Goal: Check status: Check status

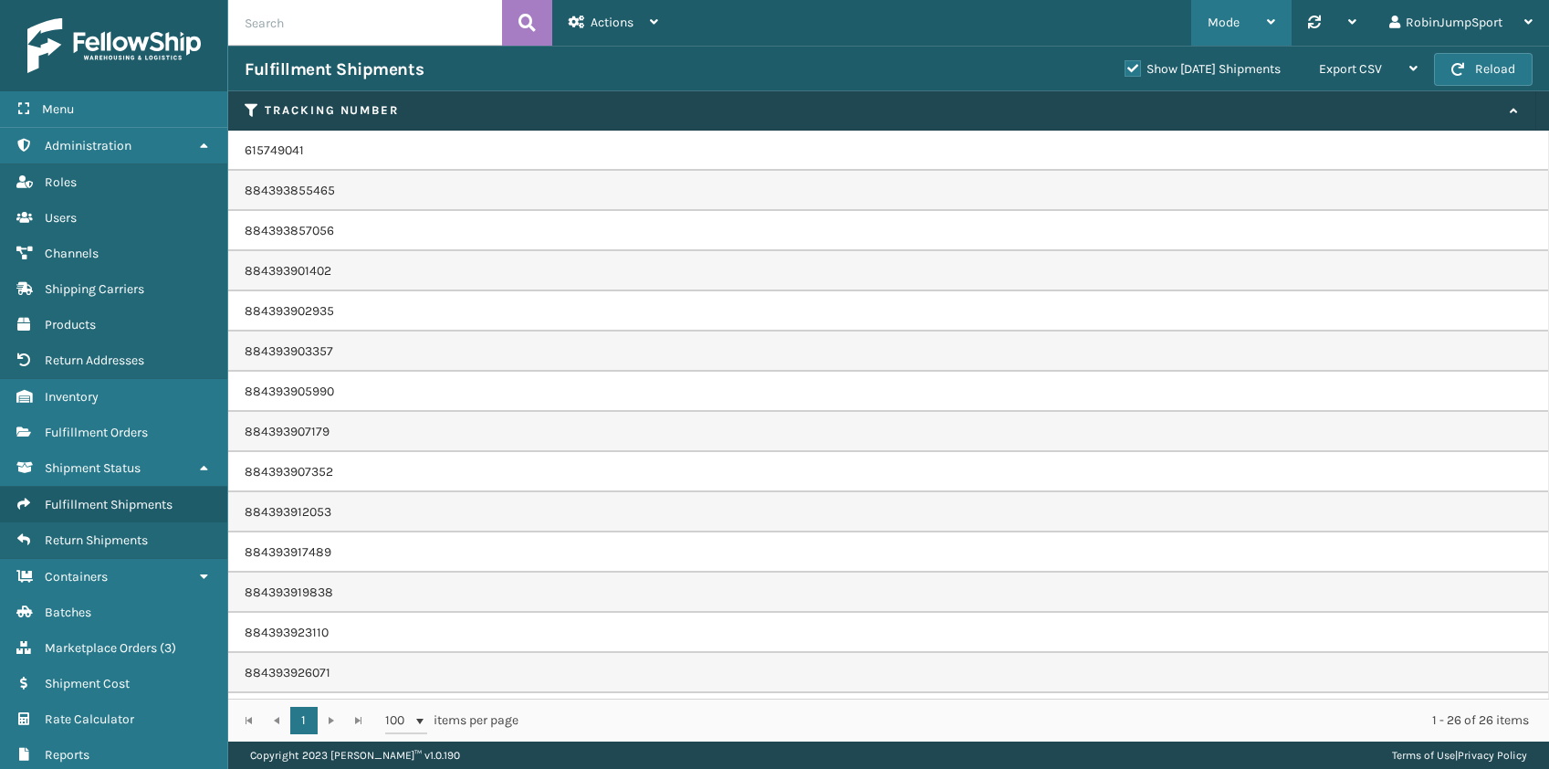
click at [1265, 16] on div "Mode" at bounding box center [1242, 23] width 68 height 46
click at [1350, 14] on div at bounding box center [1332, 23] width 48 height 46
click at [64, 104] on span "Menu" at bounding box center [58, 109] width 32 height 16
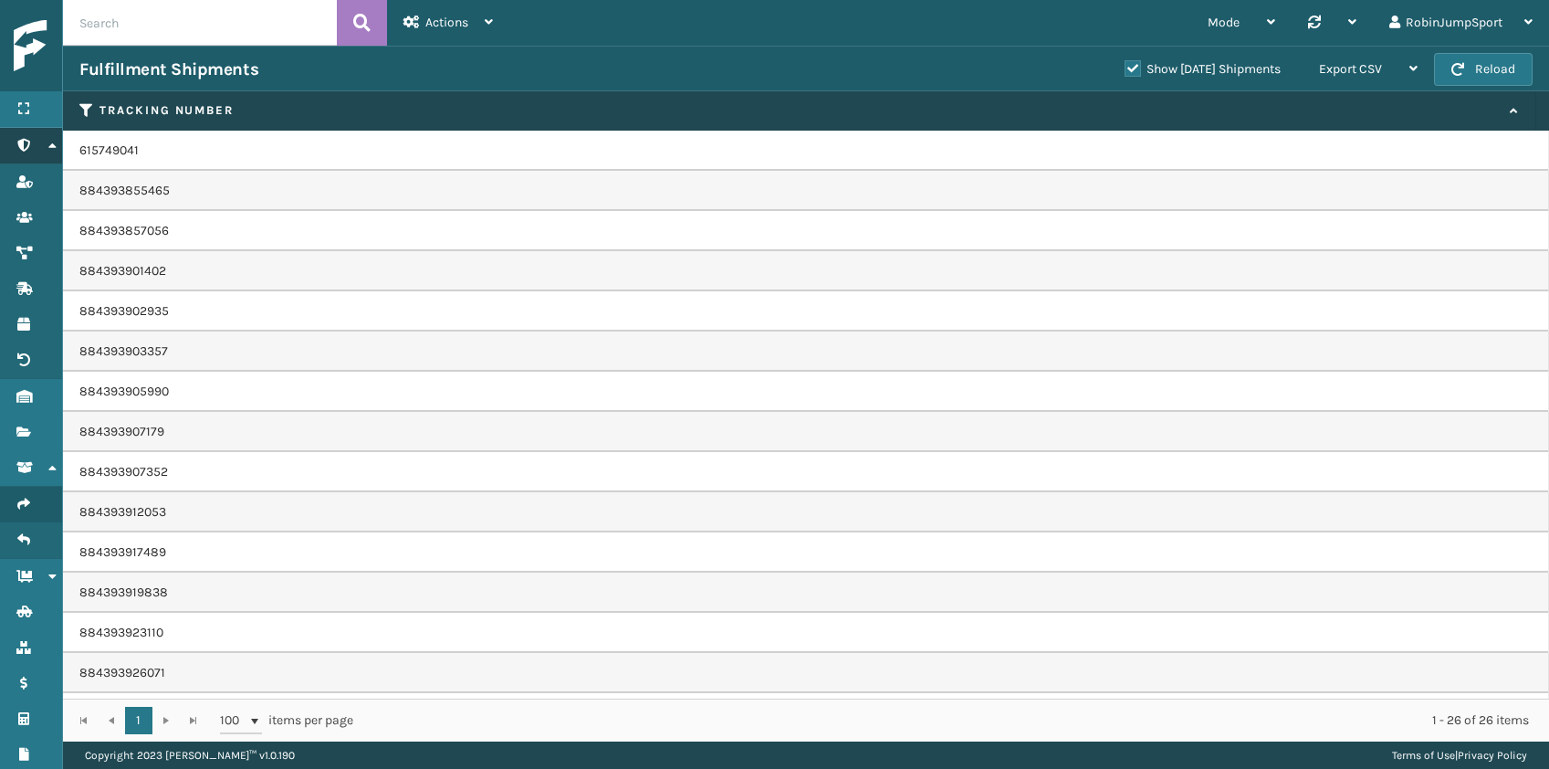
click at [46, 142] on icon at bounding box center [52, 145] width 15 height 13
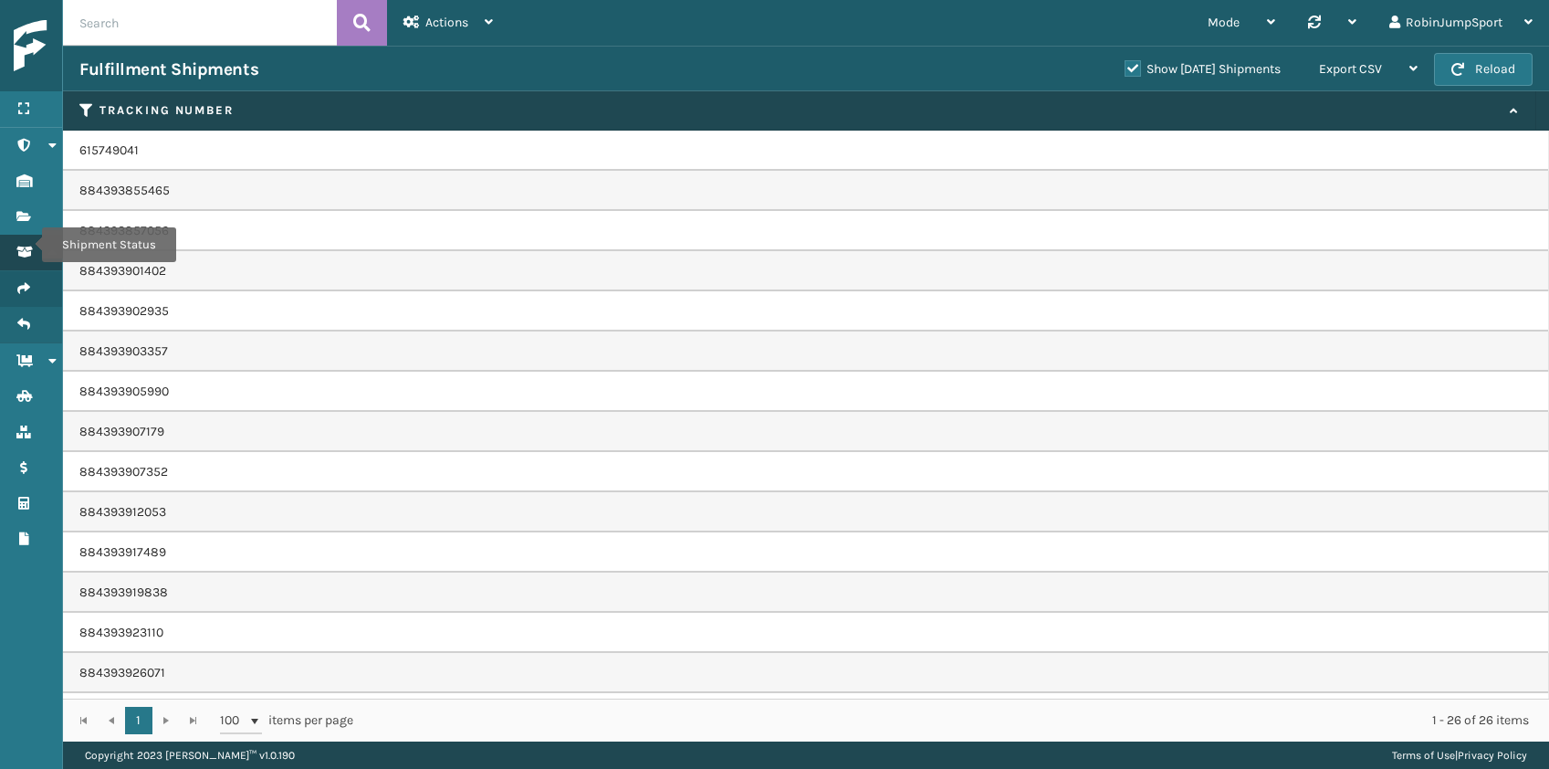
click at [30, 246] on icon "Shipment Status" at bounding box center [23, 252] width 15 height 13
click at [27, 246] on icon "Shipment Status" at bounding box center [23, 252] width 15 height 13
click at [31, 278] on link "Fulfillment Shipments" at bounding box center [31, 289] width 62 height 36
click at [29, 278] on link "Fulfillment Shipments Fulfillment Shipments" at bounding box center [31, 289] width 62 height 36
click at [26, 108] on icon at bounding box center [23, 108] width 15 height 13
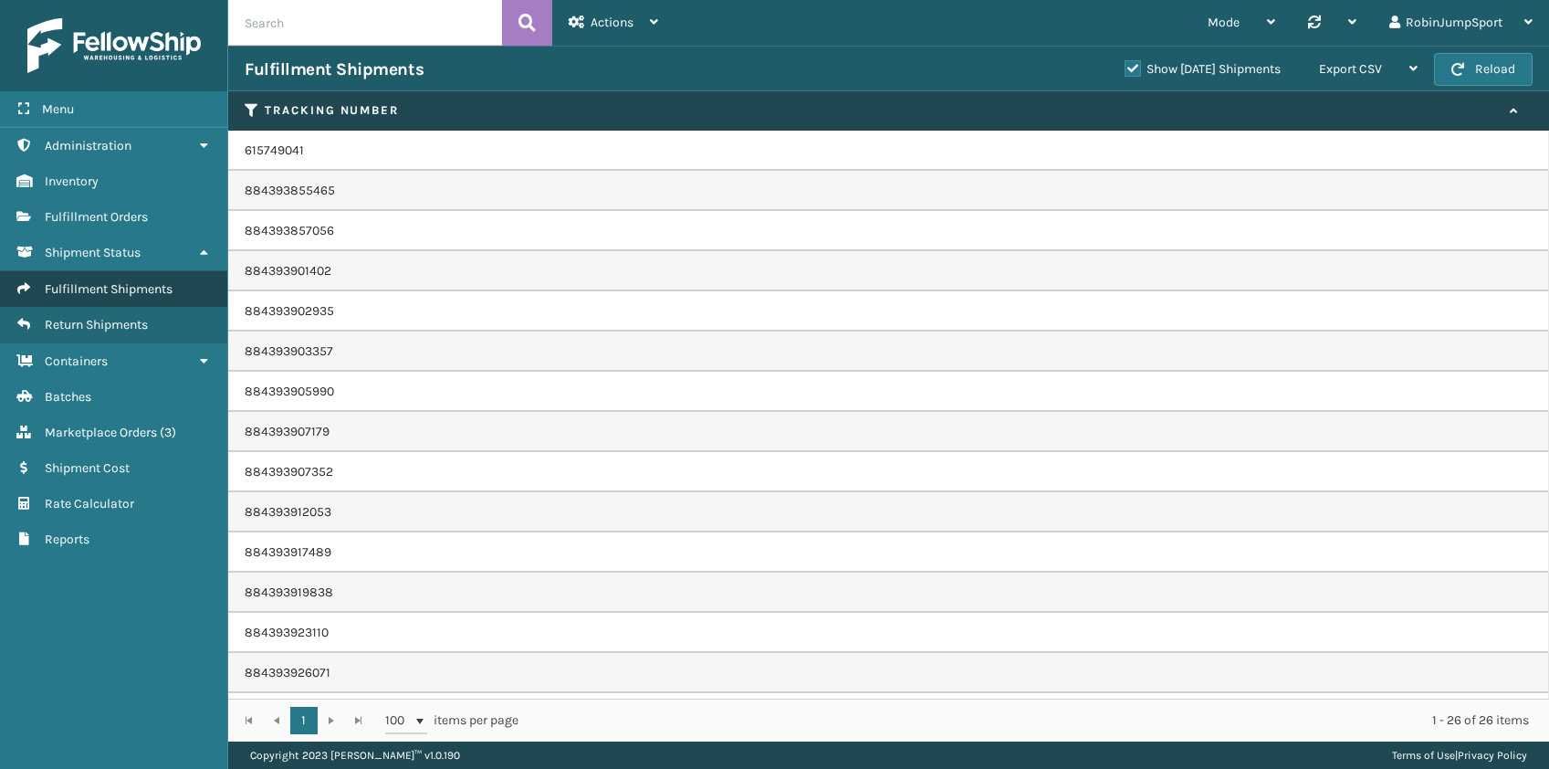
click at [52, 285] on span "Fulfillment Shipments" at bounding box center [109, 289] width 128 height 16
click at [25, 282] on icon "Fulfillment Shipments" at bounding box center [23, 288] width 15 height 13
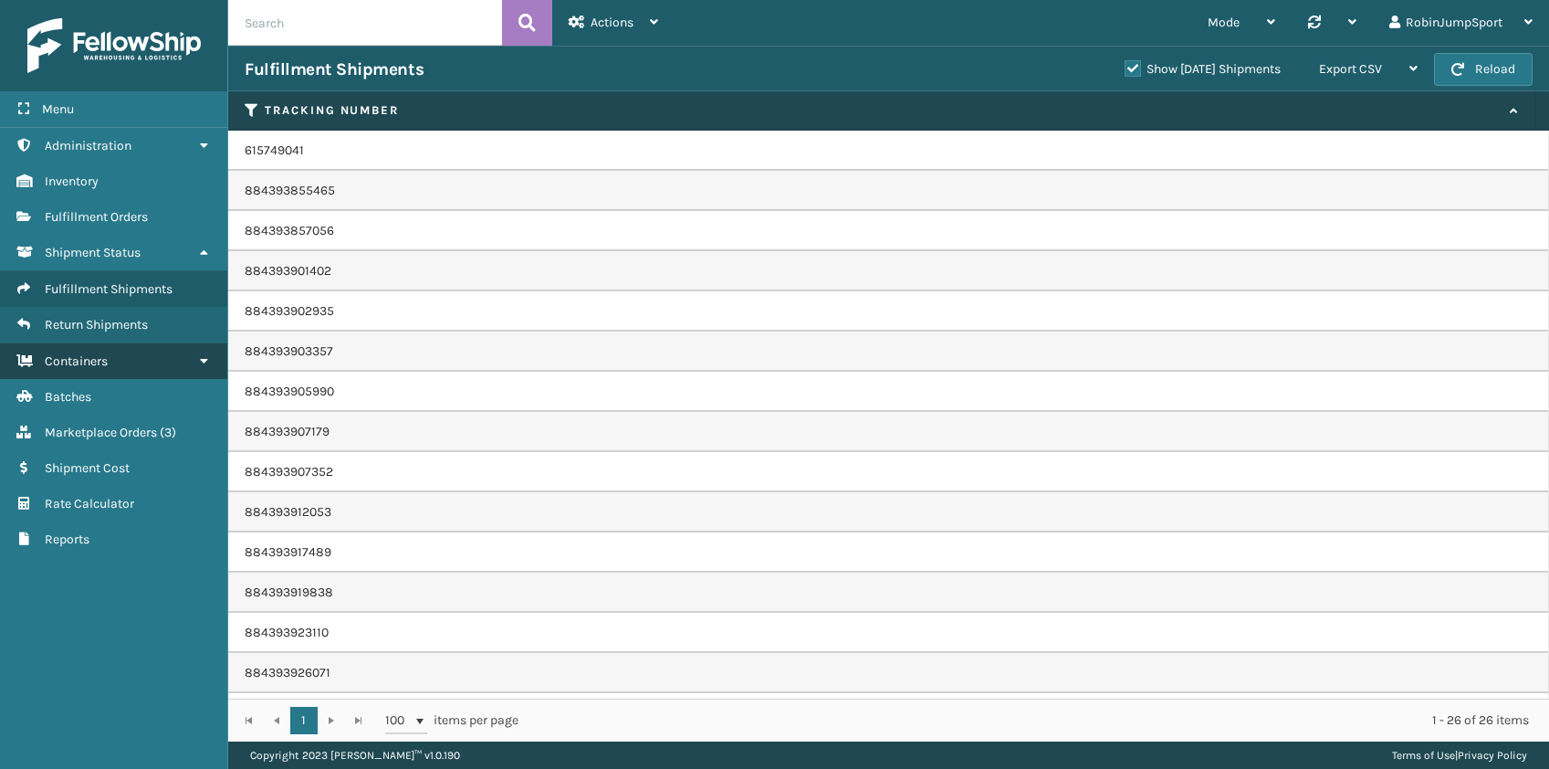
click at [212, 356] on link "Shipment Status Containers" at bounding box center [113, 361] width 227 height 36
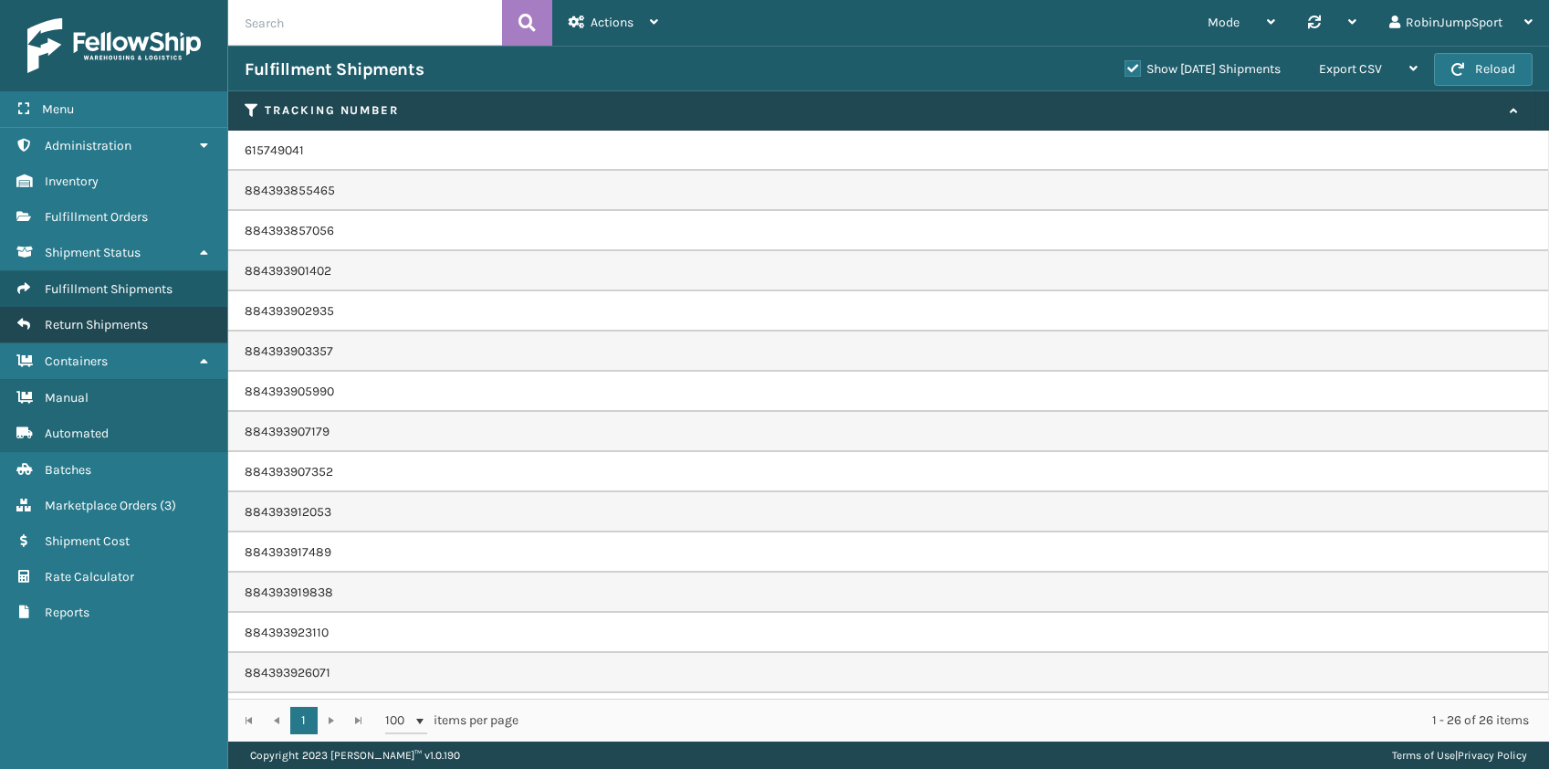
click at [24, 313] on link "Return Shipments Return Shipments" at bounding box center [113, 325] width 227 height 36
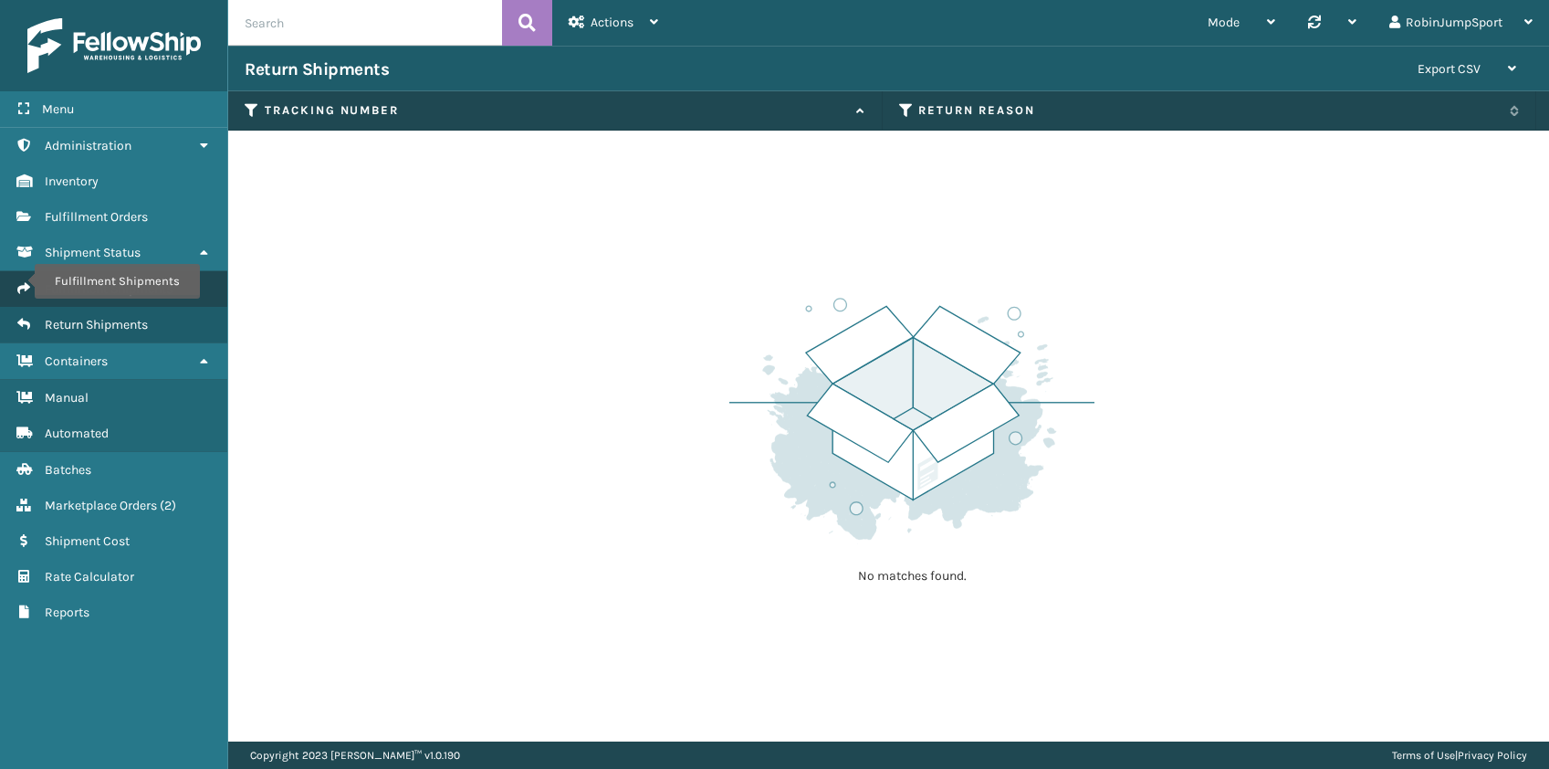
click at [23, 282] on icon "Fulfillment Shipments" at bounding box center [23, 288] width 15 height 13
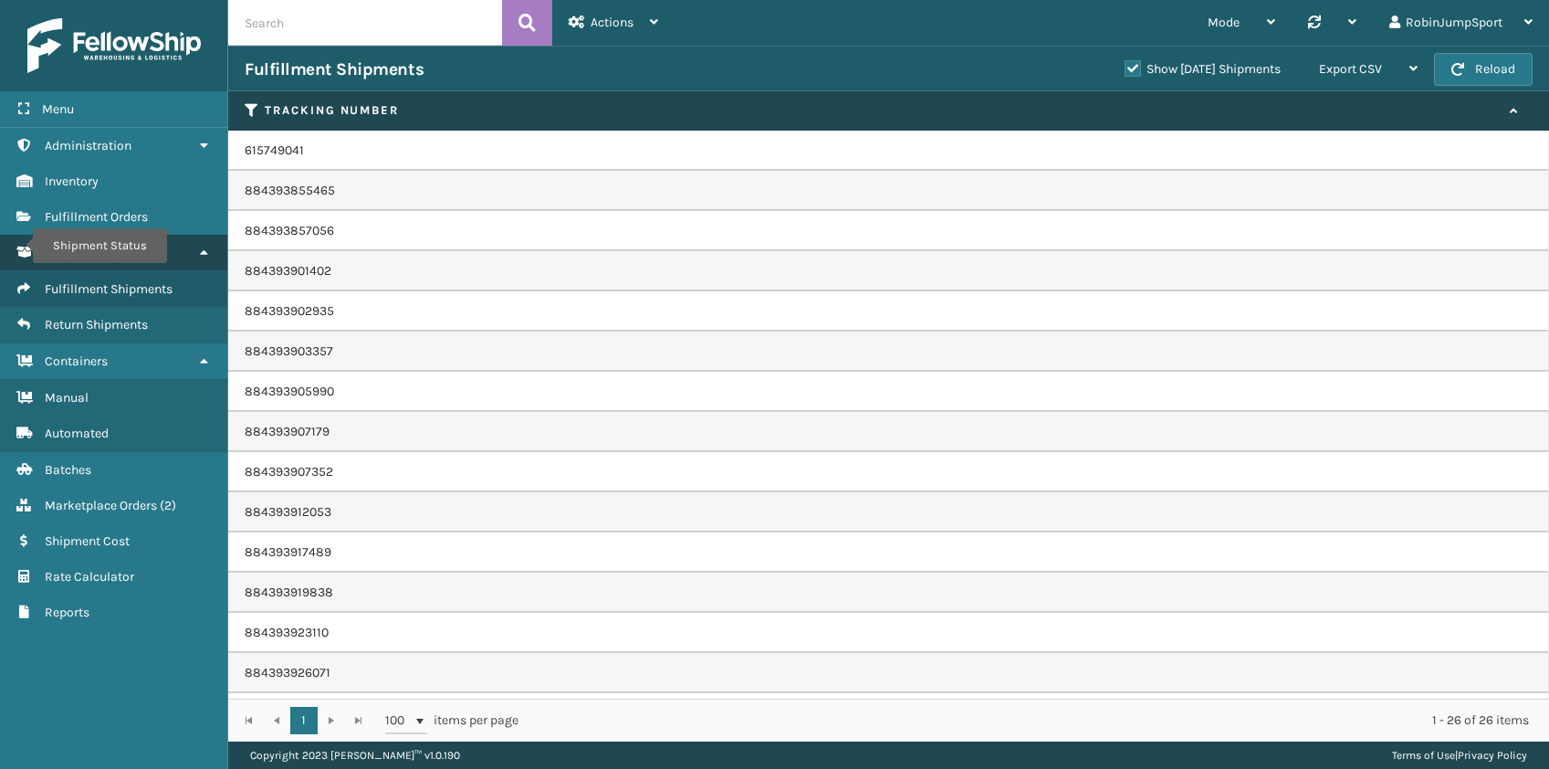
click at [21, 246] on icon "Shipment Status" at bounding box center [23, 252] width 15 height 13
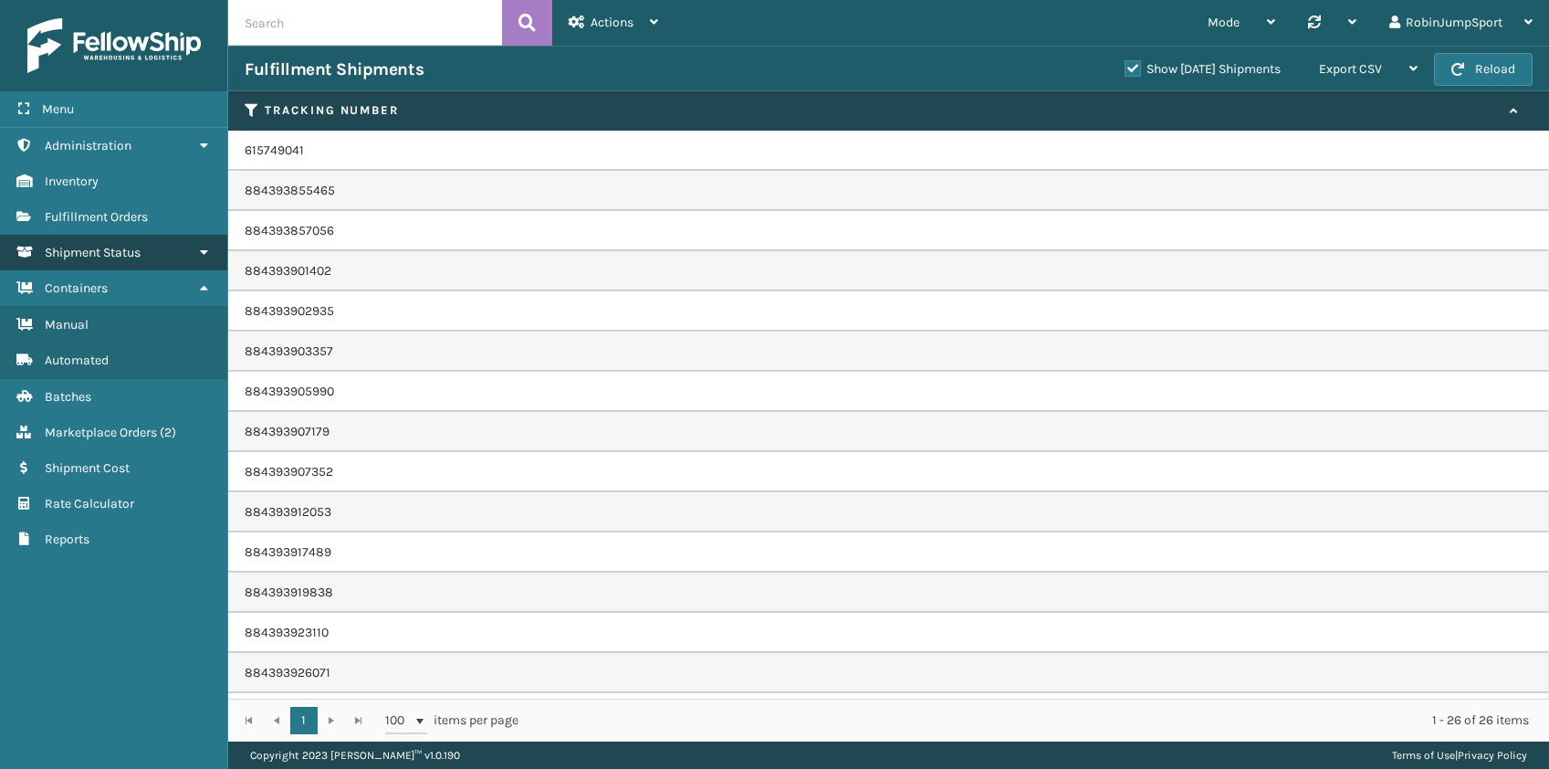
click at [206, 249] on icon at bounding box center [203, 252] width 15 height 13
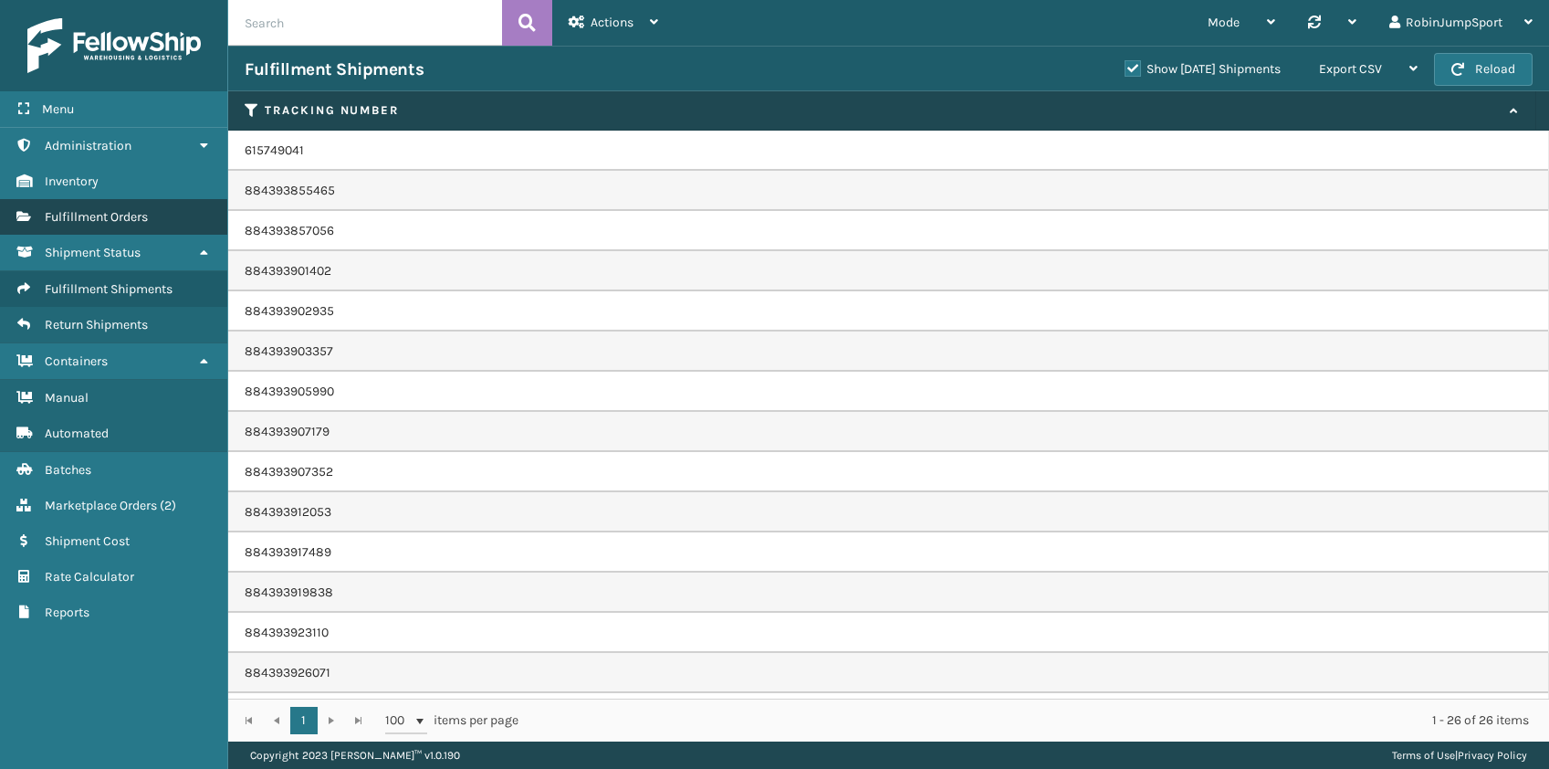
click at [51, 213] on span "Fulfillment Orders" at bounding box center [96, 217] width 103 height 16
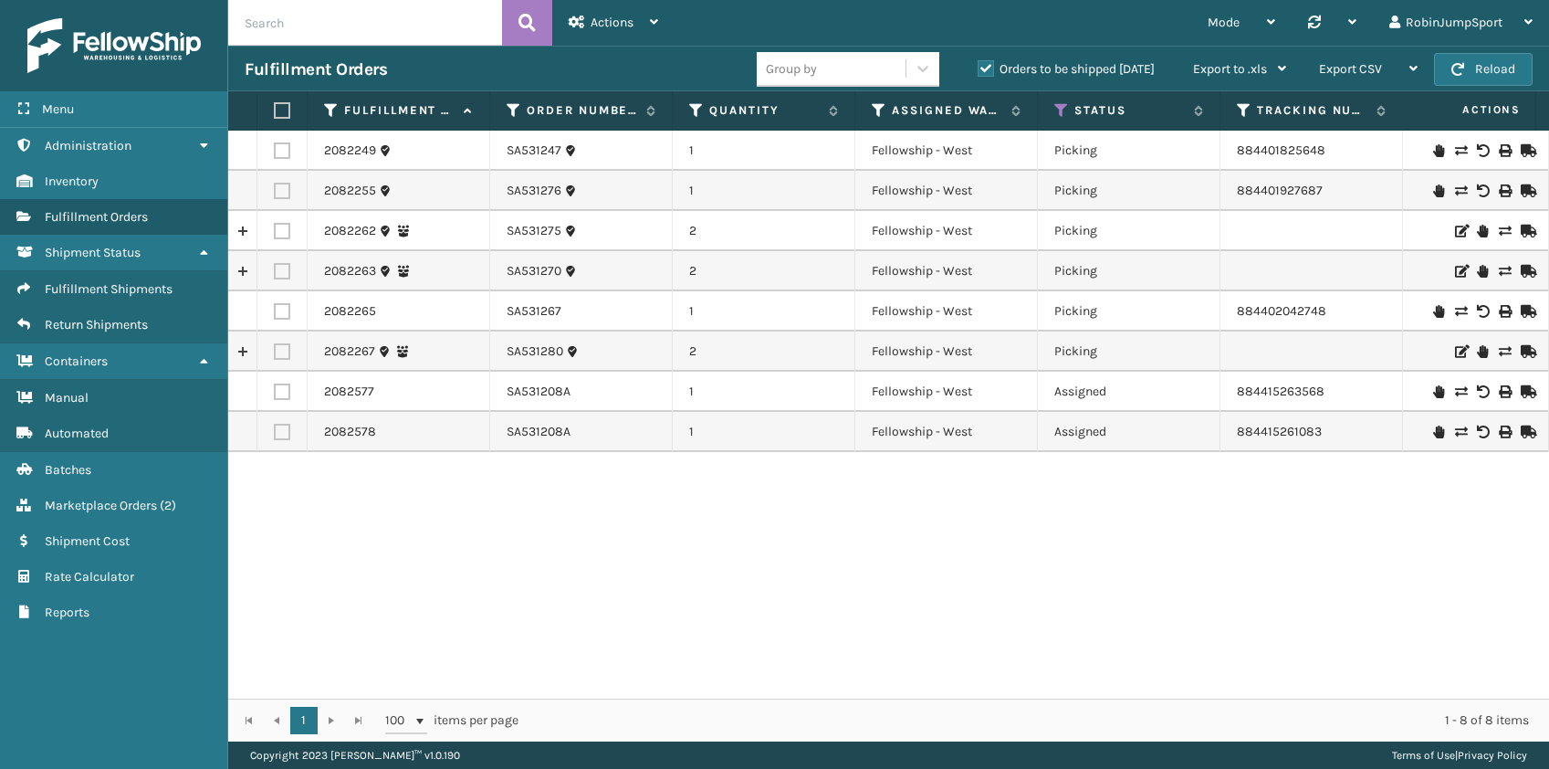
click at [327, 720] on div "1 1 100 items per page 1 - 8 of 8 items" at bounding box center [888, 719] width 1321 height 43
click at [327, 716] on div "1 1 100 items per page 1 - 8 of 8 items" at bounding box center [888, 719] width 1321 height 43
click at [419, 722] on span at bounding box center [420, 721] width 15 height 15
click at [409, 694] on li "100" at bounding box center [406, 697] width 40 height 18
click at [771, 530] on div "2082249 SA531247 1 Fellowship - West Picking 884401825648 FedEx Home Delivery […" at bounding box center [888, 415] width 1321 height 568
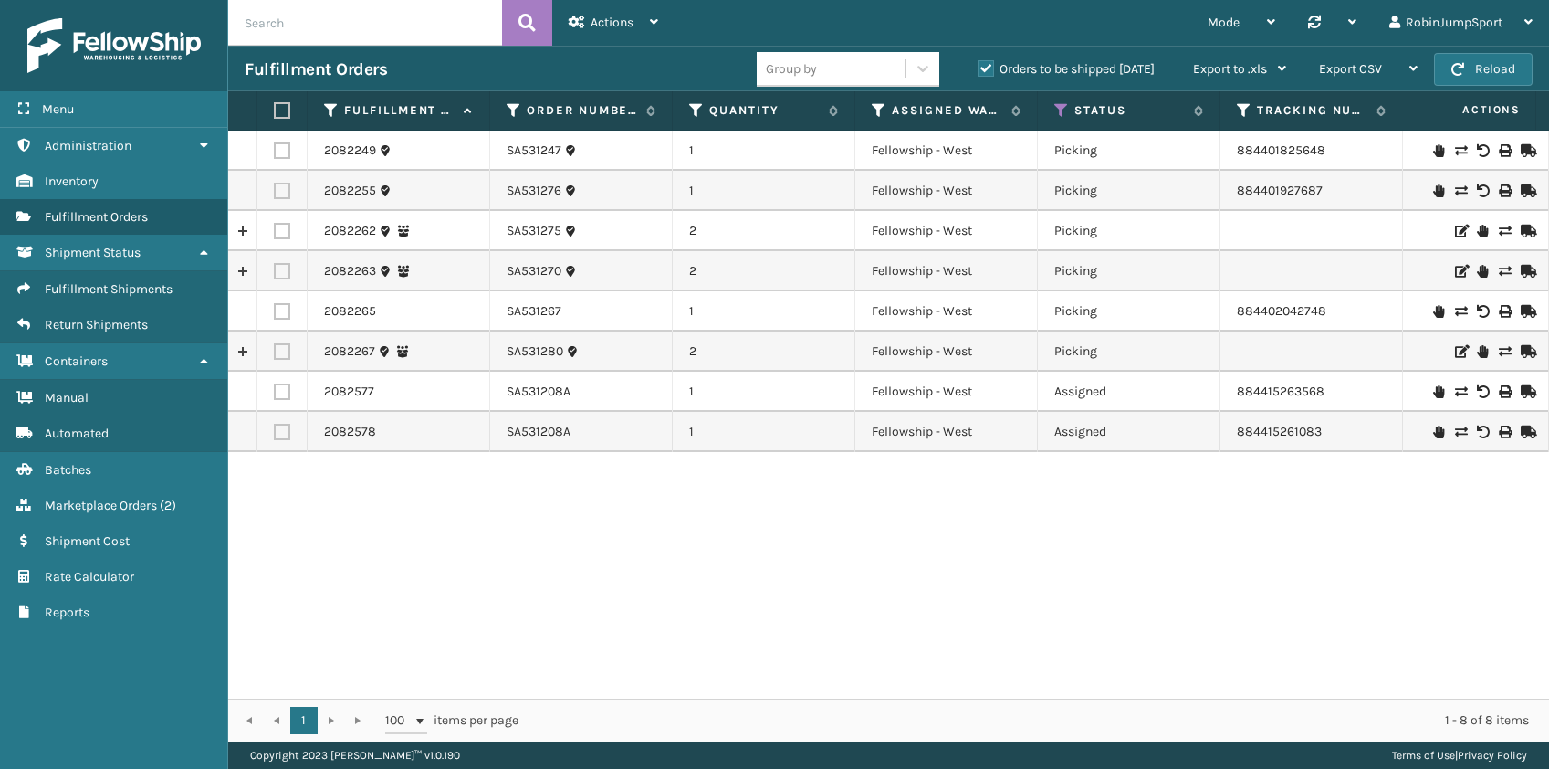
click at [237, 226] on link at bounding box center [242, 230] width 28 height 29
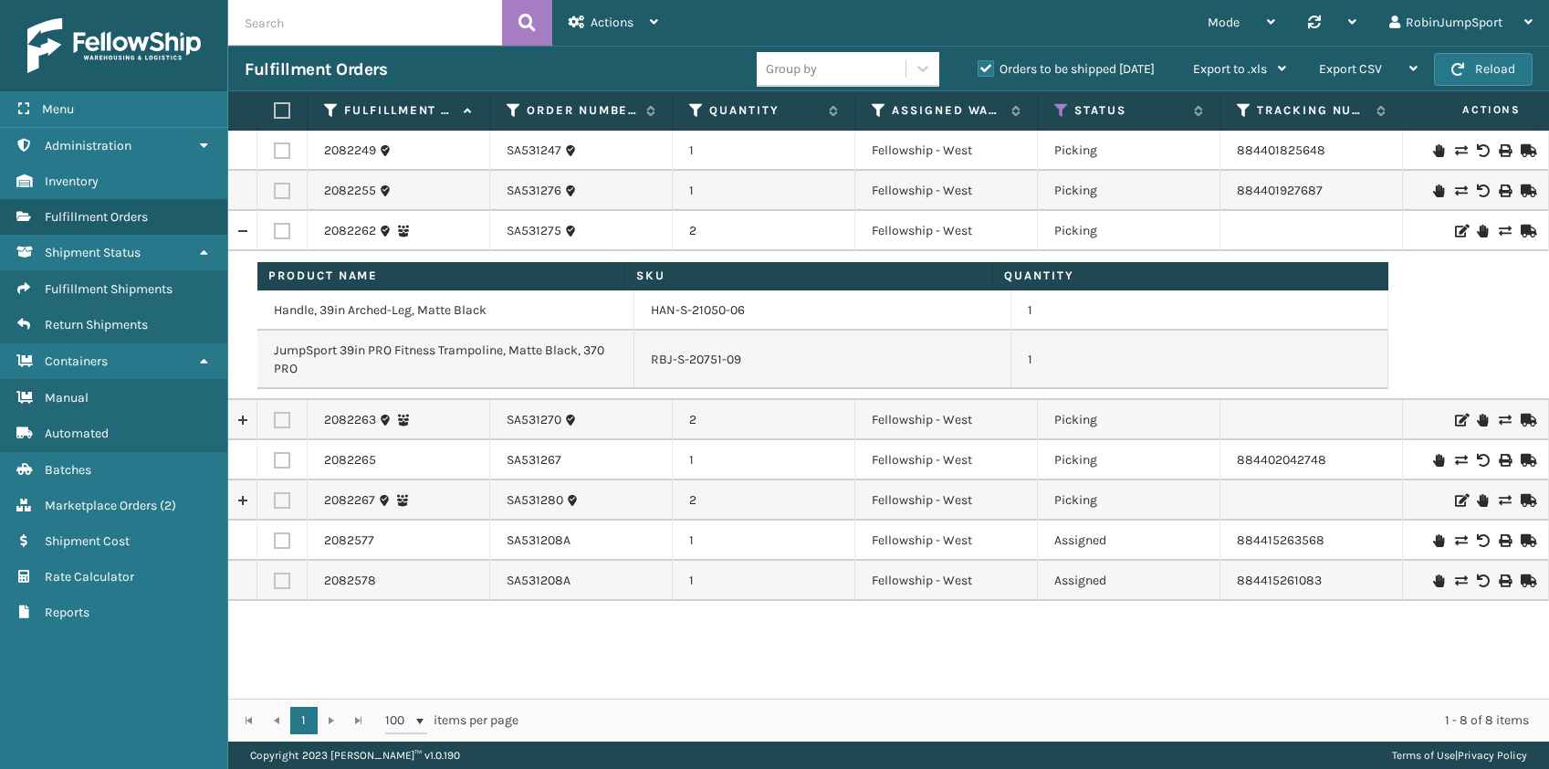
click at [238, 227] on link at bounding box center [242, 230] width 28 height 29
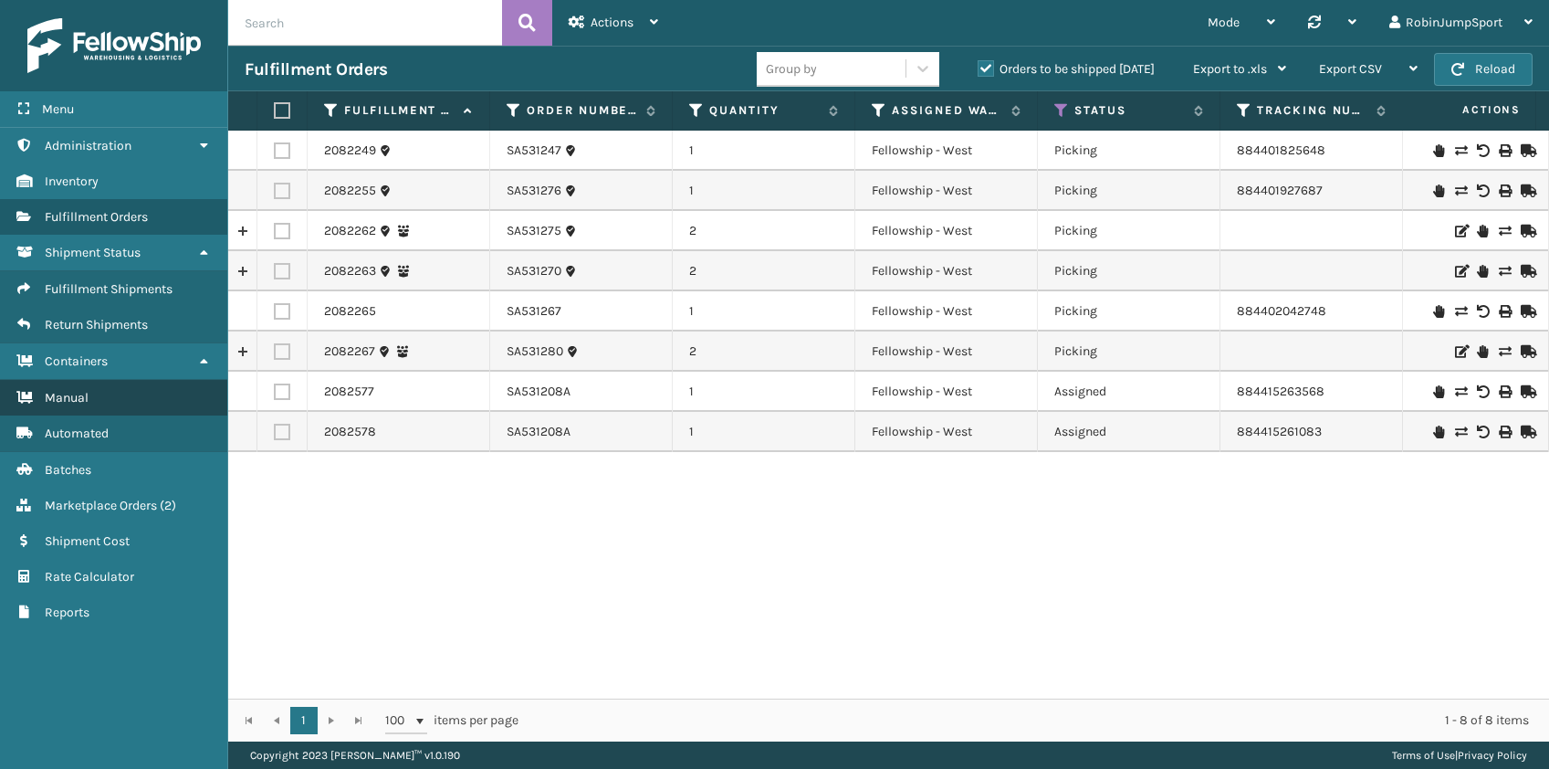
click at [57, 394] on span "Manual" at bounding box center [67, 398] width 44 height 16
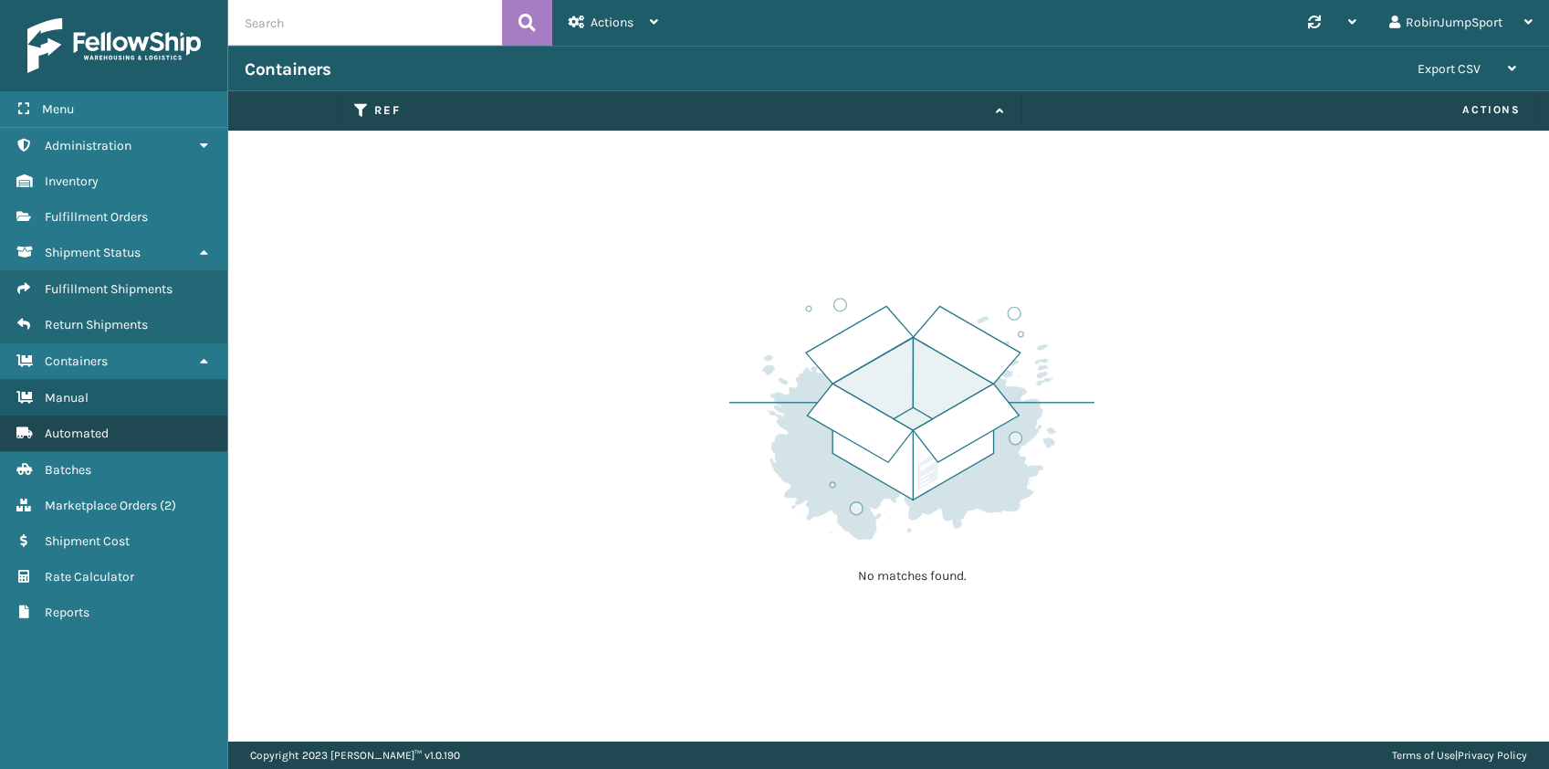
click at [49, 426] on span "Automated" at bounding box center [77, 433] width 64 height 16
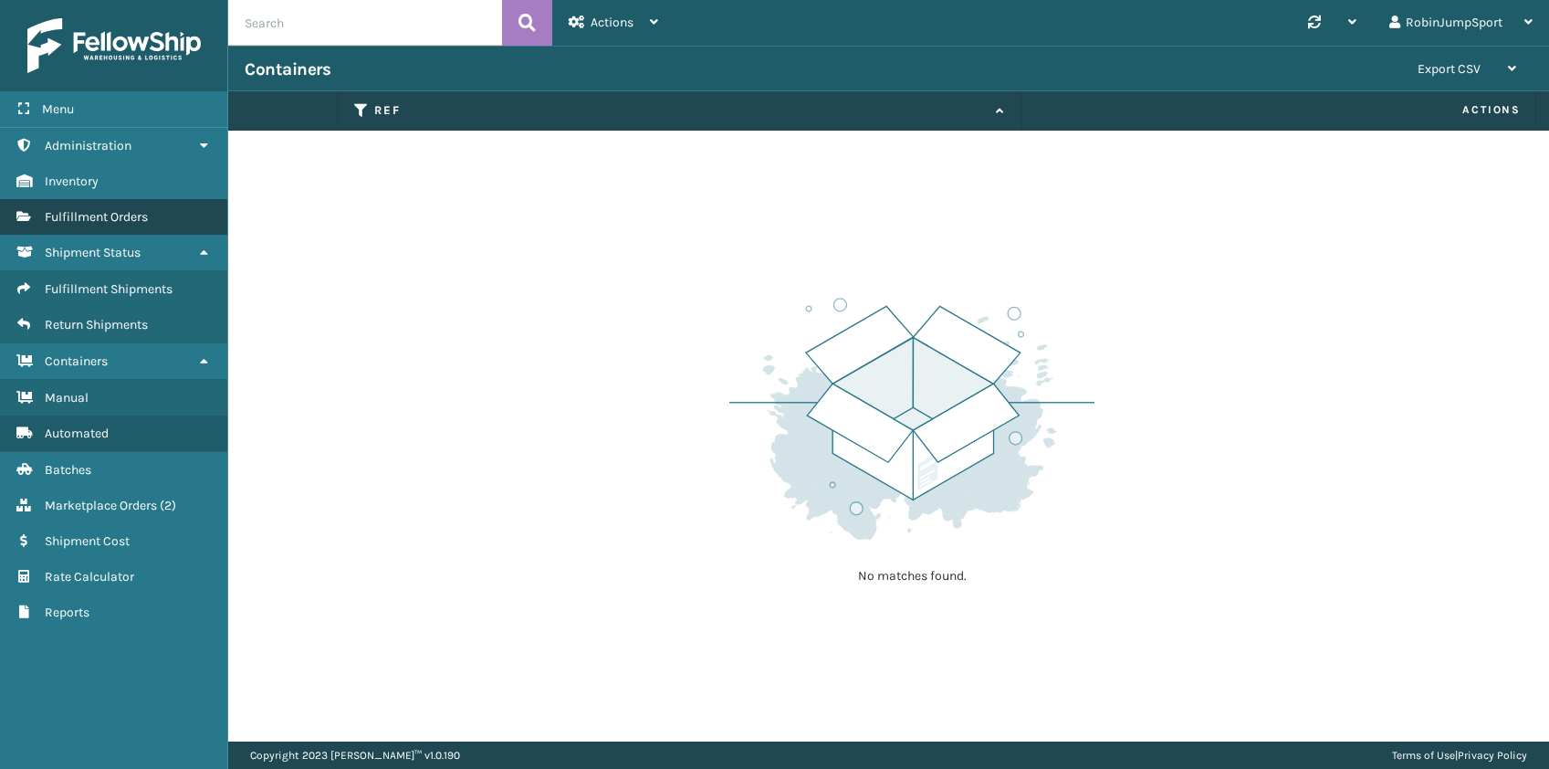
click at [45, 211] on span "Fulfillment Orders" at bounding box center [96, 217] width 103 height 16
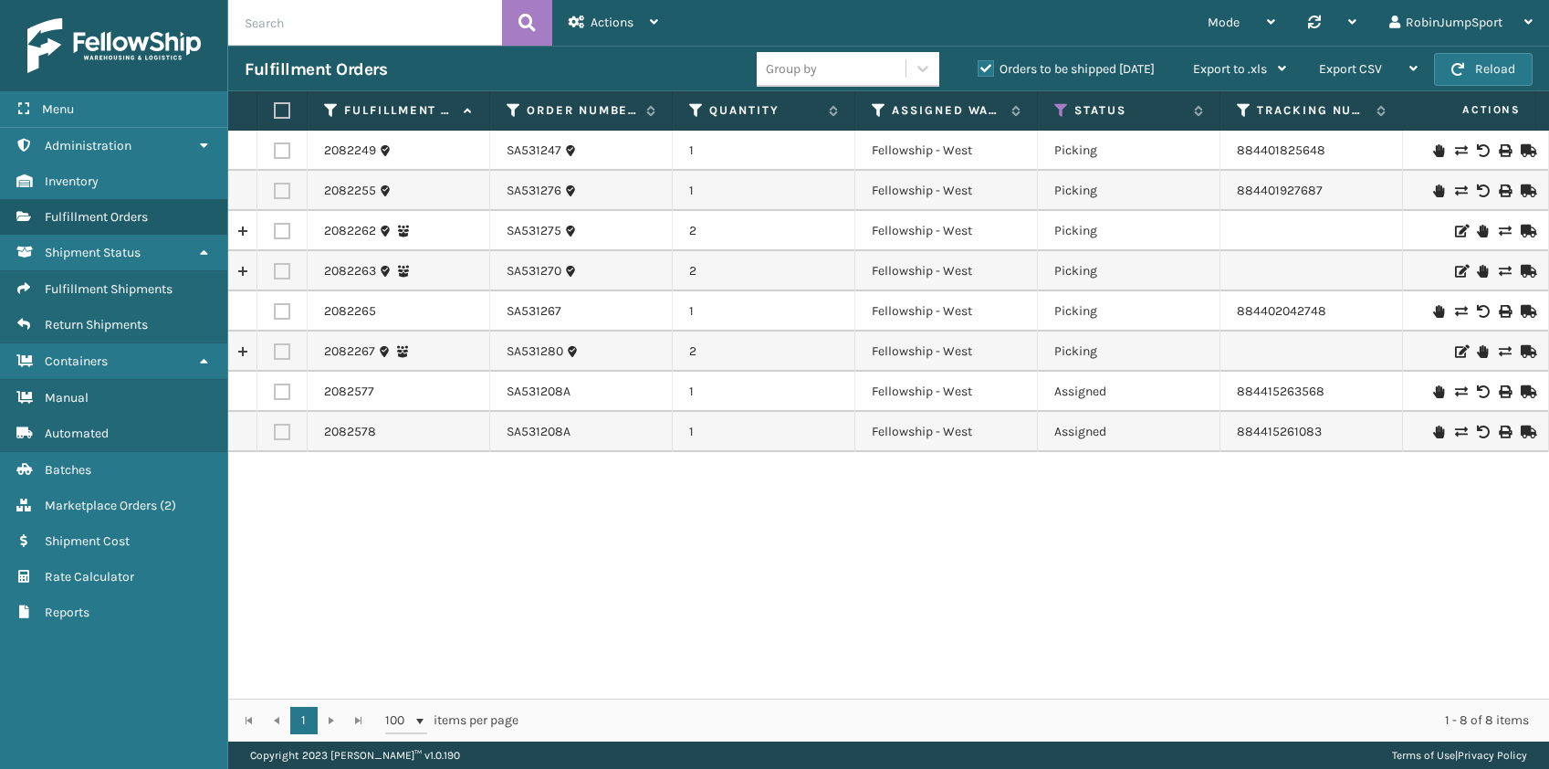
click at [329, 719] on div "1 1 100 items per page 1 - 8 of 8 items" at bounding box center [888, 719] width 1321 height 43
click at [273, 721] on div "1 1 100 items per page 1 - 8 of 8 items" at bounding box center [888, 719] width 1321 height 43
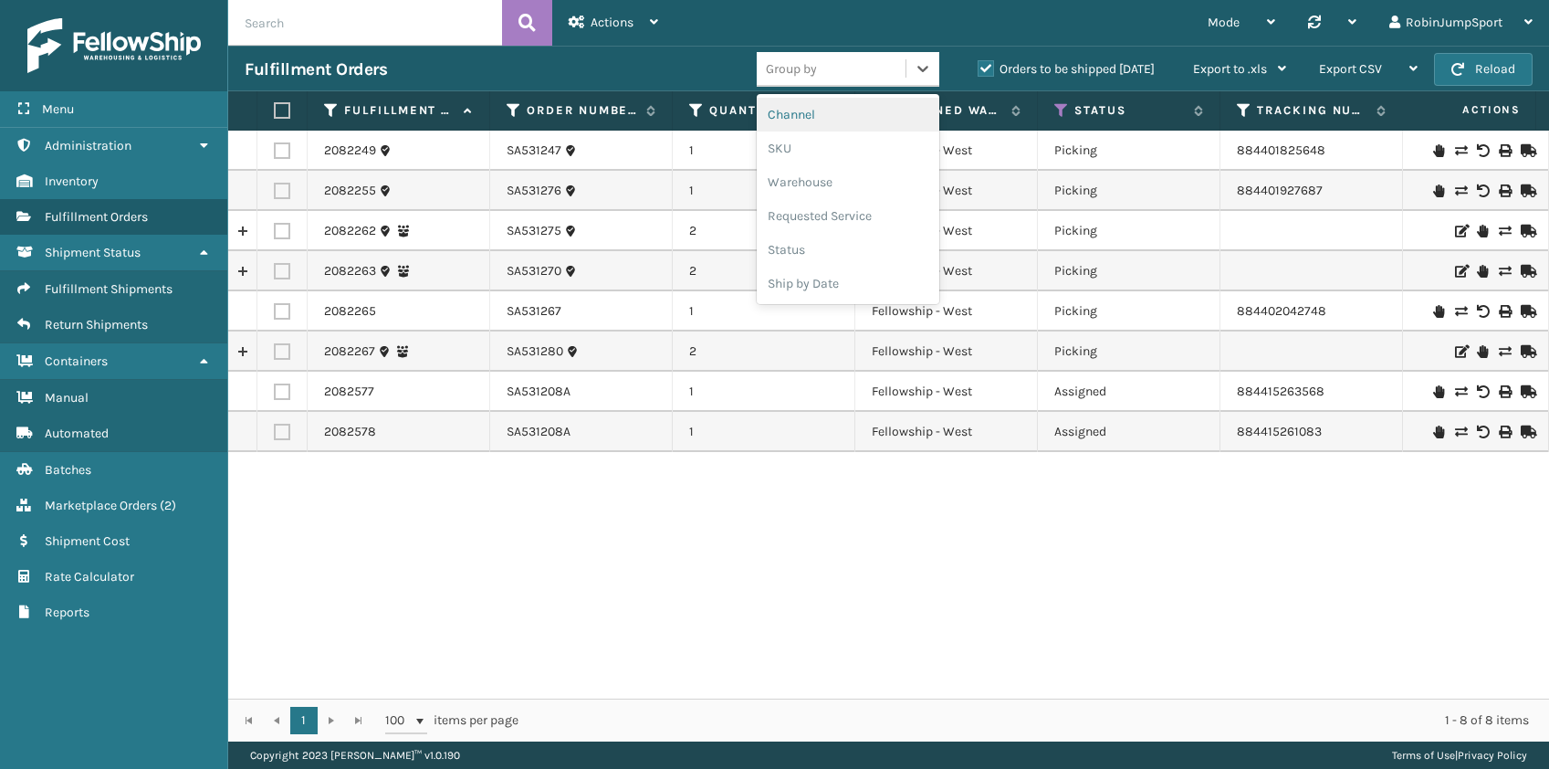
click at [830, 65] on div "Group by" at bounding box center [831, 69] width 149 height 30
